Goal: Task Accomplishment & Management: Manage account settings

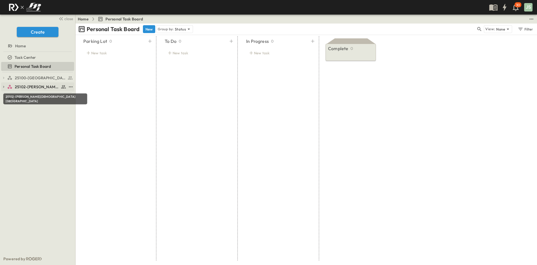
click at [43, 84] on span "25102-[PERSON_NAME][DEMOGRAPHIC_DATA][GEOGRAPHIC_DATA]" at bounding box center [37, 87] width 44 height 6
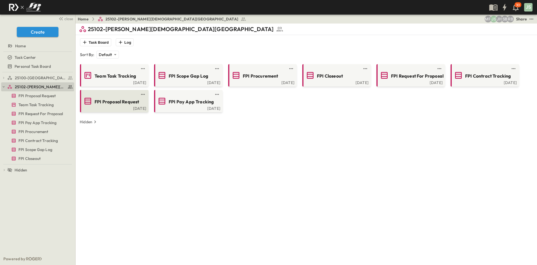
click at [131, 100] on span "FPI Proposal Request" at bounding box center [117, 101] width 44 height 6
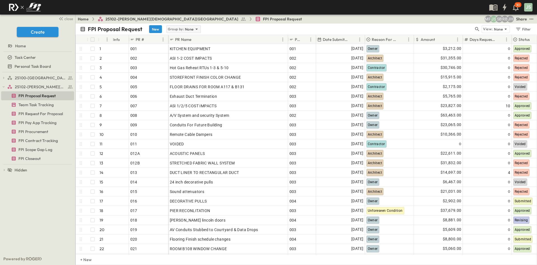
click at [197, 29] on icon at bounding box center [197, 29] width 6 height 6
click at [187, 58] on div "Status" at bounding box center [183, 59] width 34 height 8
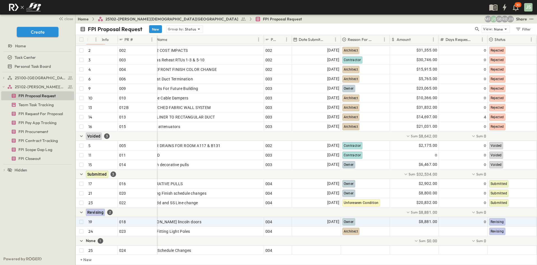
scroll to position [126, 13]
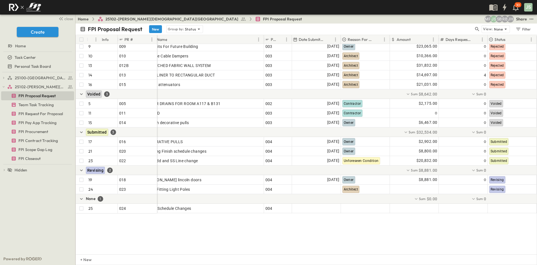
drag, startPoint x: 352, startPoint y: 254, endPoint x: 305, endPoint y: 249, distance: 47.8
click at [306, 250] on div "# Info PR # PR Name PCO # Date Submitted Reason For Change Amount Days Requeste…" at bounding box center [307, 150] width 462 height 230
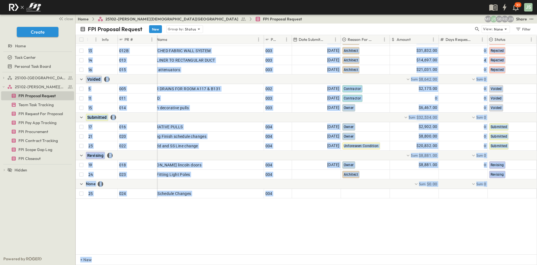
click at [328, 230] on div "4 OPEN 004 6 OPEN 006 9 OPEN 009 10 OPEN 010 13 OPEN 012B 14 OPEN 013 16 OPEN 0…" at bounding box center [306, 149] width 461 height 210
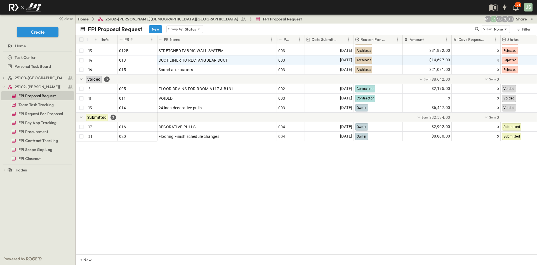
scroll to position [0, 0]
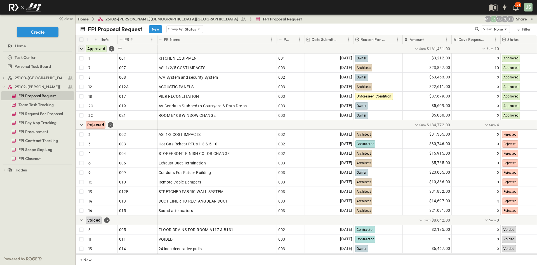
click at [79, 46] on icon "button" at bounding box center [82, 49] width 6 height 6
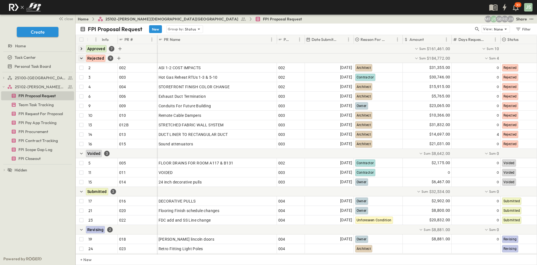
click at [82, 58] on icon "button" at bounding box center [82, 58] width 6 height 6
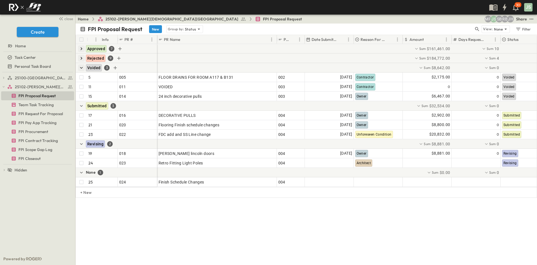
click at [79, 68] on icon "button" at bounding box center [82, 68] width 6 height 6
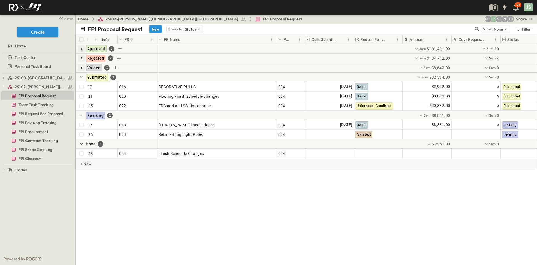
click at [84, 166] on p "+ New" at bounding box center [81, 164] width 3 height 6
click at [81, 46] on icon "button" at bounding box center [82, 49] width 6 height 6
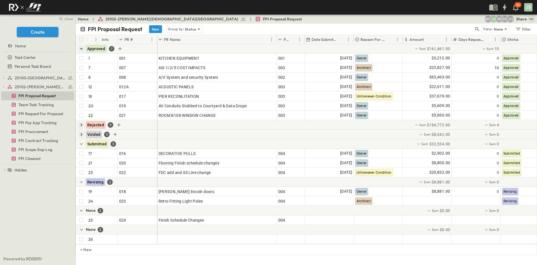
click at [533, 18] on icon "test" at bounding box center [532, 19] width 6 height 6
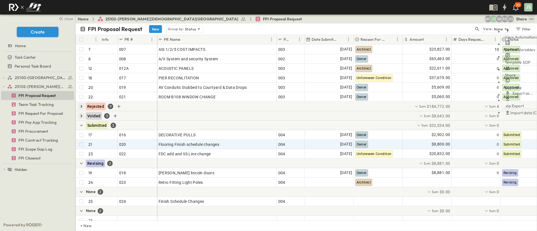
scroll to position [85, 0]
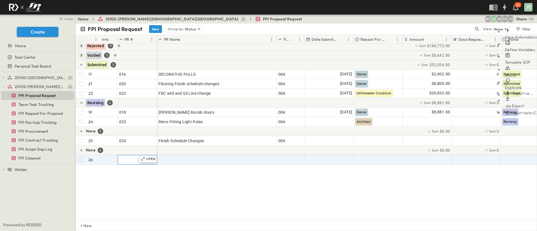
click at [132, 156] on div at bounding box center [137, 160] width 37 height 8
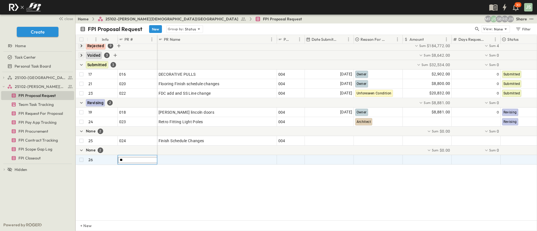
type input "***"
type input "**********"
click at [141, 180] on div "**********" at bounding box center [306, 132] width 461 height 177
click at [244, 156] on div "Adding Washer and dryer vent and drain" at bounding box center [217, 160] width 117 height 8
type input "**********"
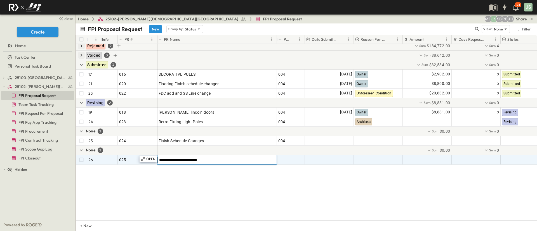
click at [227, 175] on div "**********" at bounding box center [306, 132] width 461 height 177
drag, startPoint x: 113, startPoint y: 171, endPoint x: 153, endPoint y: 207, distance: 54.5
click at [153, 207] on div "20 OPEN 019 22 OPEN 021 Rejected 9 Voided 3 Submitted 3 17 OPEN 016 21 OPEN 020…" at bounding box center [306, 132] width 461 height 177
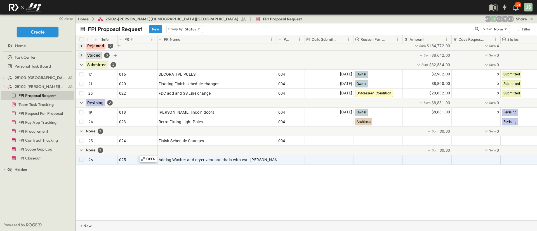
click at [84, 226] on p "+ New" at bounding box center [81, 226] width 3 height 6
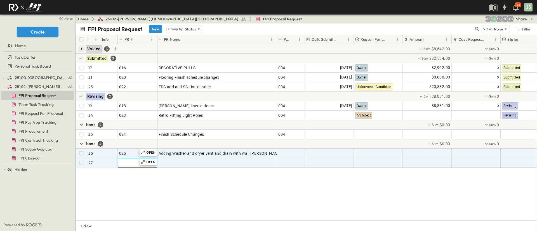
click at [128, 164] on div at bounding box center [137, 163] width 37 height 8
type input "****"
click at [127, 163] on span "0256" at bounding box center [124, 163] width 10 height 6
type input "***"
type input "*"
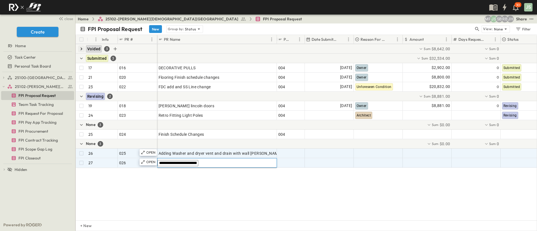
type input "**********"
click at [181, 200] on div "**********" at bounding box center [306, 132] width 461 height 177
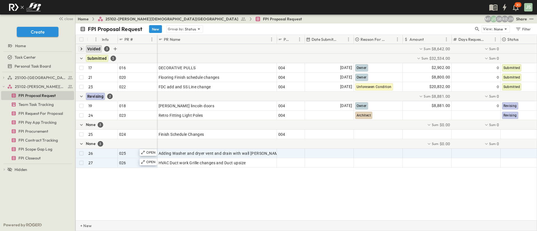
click at [117, 222] on div "+ New" at bounding box center [307, 226] width 462 height 11
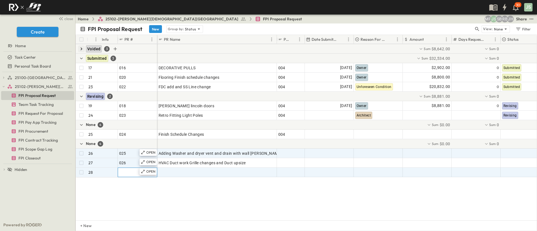
click at [132, 172] on div at bounding box center [137, 173] width 37 height 8
type input "***"
type input "**********"
click at [120, 189] on div "**********" at bounding box center [306, 132] width 461 height 177
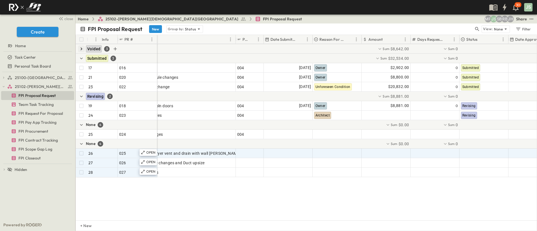
scroll to position [85, 45]
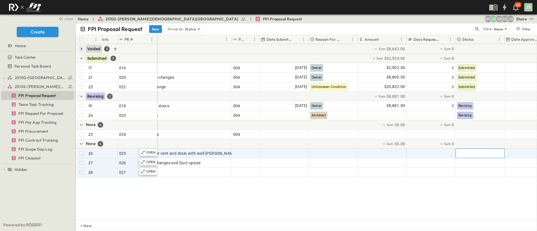
click at [481, 156] on div at bounding box center [480, 153] width 48 height 9
click at [324, 154] on div at bounding box center [333, 153] width 48 height 9
click at [329, 119] on div "Owner" at bounding box center [323, 117] width 13 height 7
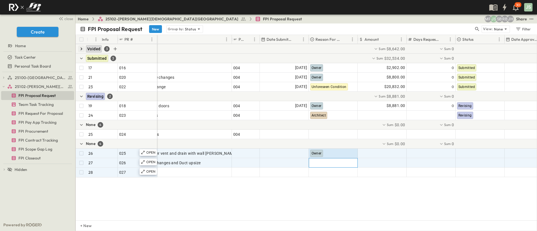
click at [332, 164] on div at bounding box center [333, 163] width 48 height 9
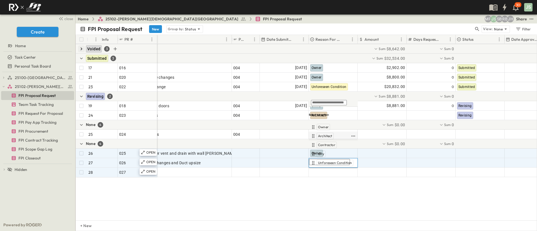
click at [332, 136] on div "Architect" at bounding box center [325, 136] width 17 height 7
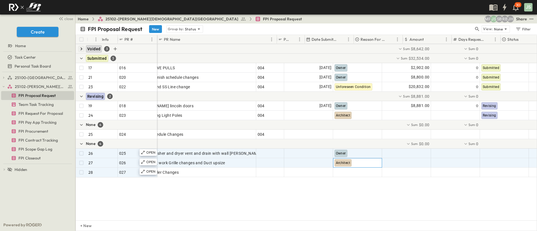
scroll to position [85, 0]
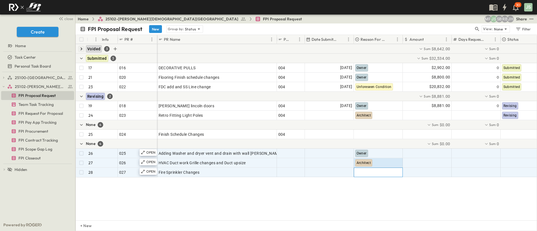
click at [367, 175] on div at bounding box center [378, 172] width 48 height 9
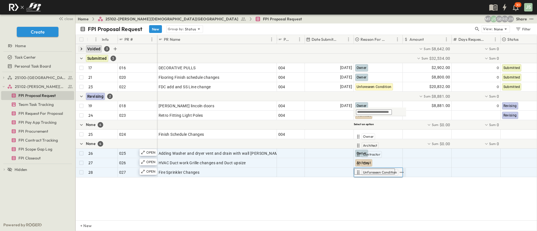
click at [376, 175] on span "Unforeseen Condition" at bounding box center [380, 172] width 34 height 4
click at [369, 199] on div "20 OPEN 019 22 OPEN 021 Rejected 9 Voided 3 Submitted 3 17 OPEN 016 21 OPEN 020…" at bounding box center [306, 132] width 461 height 177
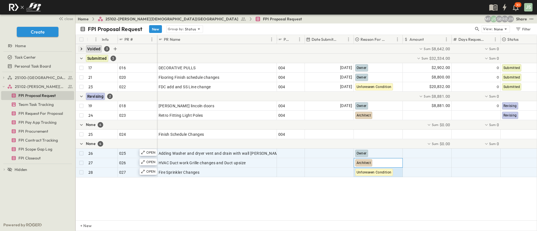
click at [377, 165] on div "Architect" at bounding box center [378, 163] width 48 height 9
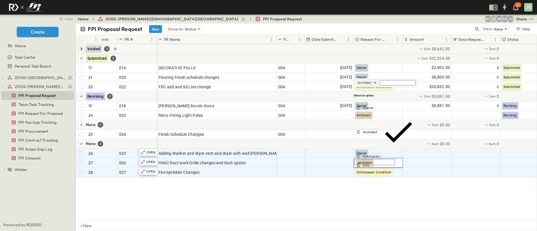
click at [369, 172] on span "Unforeseen Condition" at bounding box center [380, 174] width 34 height 4
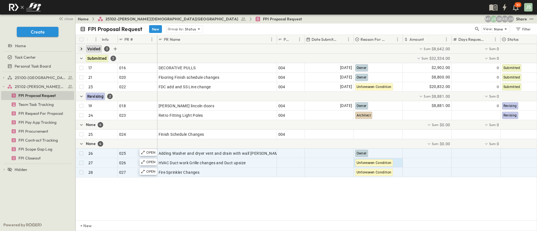
click at [356, 203] on div "20 OPEN 019 22 OPEN 021 Rejected 9 Voided 3 Submitted 3 17 OPEN 016 21 OPEN 020…" at bounding box center [306, 132] width 461 height 177
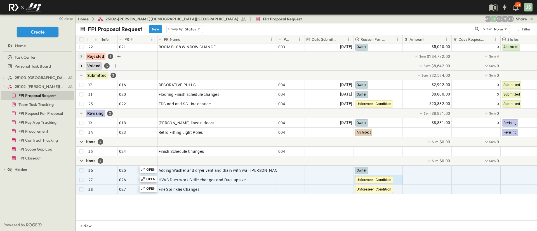
scroll to position [43, 0]
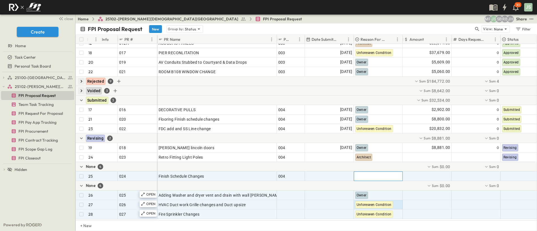
click at [374, 177] on div at bounding box center [378, 176] width 48 height 9
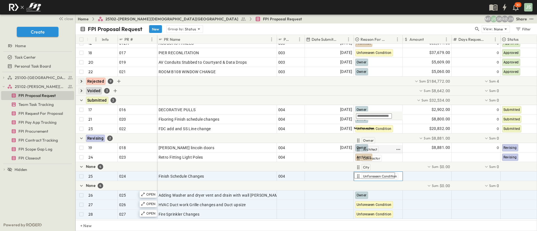
click at [372, 150] on span "Architect" at bounding box center [370, 149] width 14 height 4
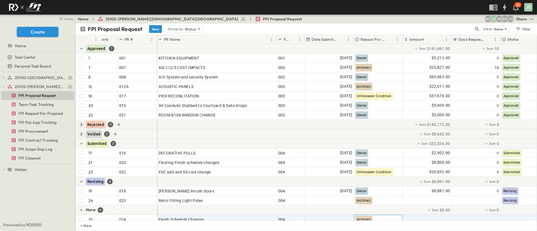
scroll to position [104, 0]
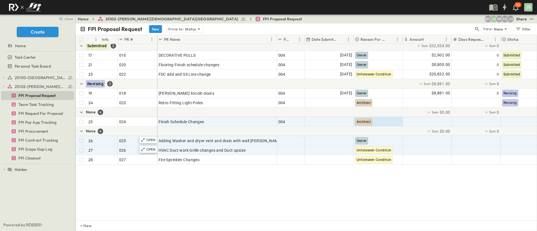
click at [433, 188] on div "Rejected 9 Voided 3 Submitted 3 17 OPEN 016 21 OPEN 020 23 OPEN 022 Revising 2 …" at bounding box center [306, 132] width 461 height 177
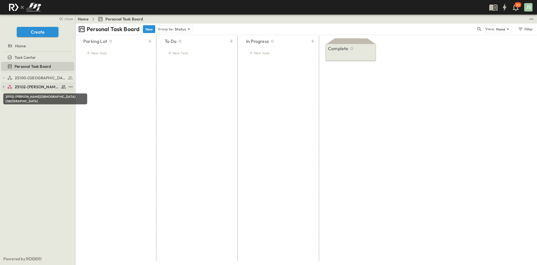
click at [40, 86] on span "25102-[PERSON_NAME][DEMOGRAPHIC_DATA][GEOGRAPHIC_DATA]" at bounding box center [37, 87] width 44 height 6
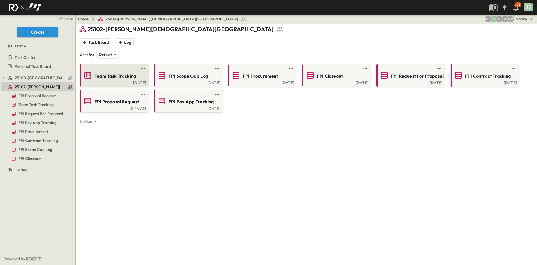
click at [126, 74] on span "Team Task Tracking" at bounding box center [115, 76] width 41 height 6
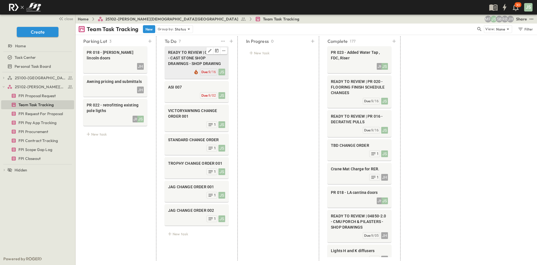
click at [199, 59] on span "READY TO REVIEW | 04720-2.0 - CAST STONE SHOP DRAWINGS - SHOP DRAWING" at bounding box center [196, 58] width 57 height 17
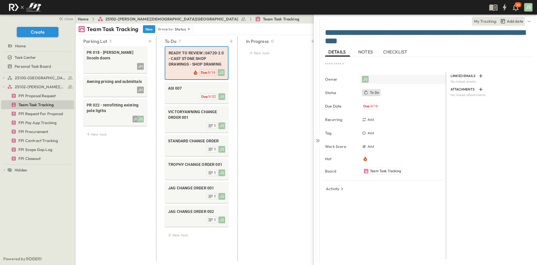
click at [368, 80] on div "JS" at bounding box center [365, 79] width 7 height 7
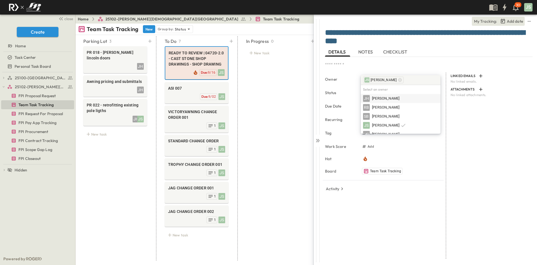
click at [388, 94] on div "[PERSON_NAME]" at bounding box center [401, 98] width 80 height 9
click at [398, 79] on icon at bounding box center [400, 80] width 4 height 4
click at [379, 100] on span "[PERSON_NAME]" at bounding box center [385, 98] width 27 height 5
click at [318, 139] on icon at bounding box center [318, 141] width 6 height 6
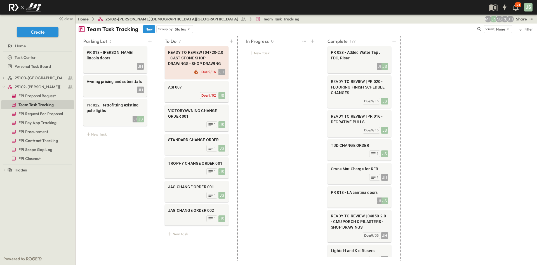
click at [299, 115] on div "In Progress 0 New task" at bounding box center [278, 148] width 77 height 224
